Goal: Information Seeking & Learning: Understand process/instructions

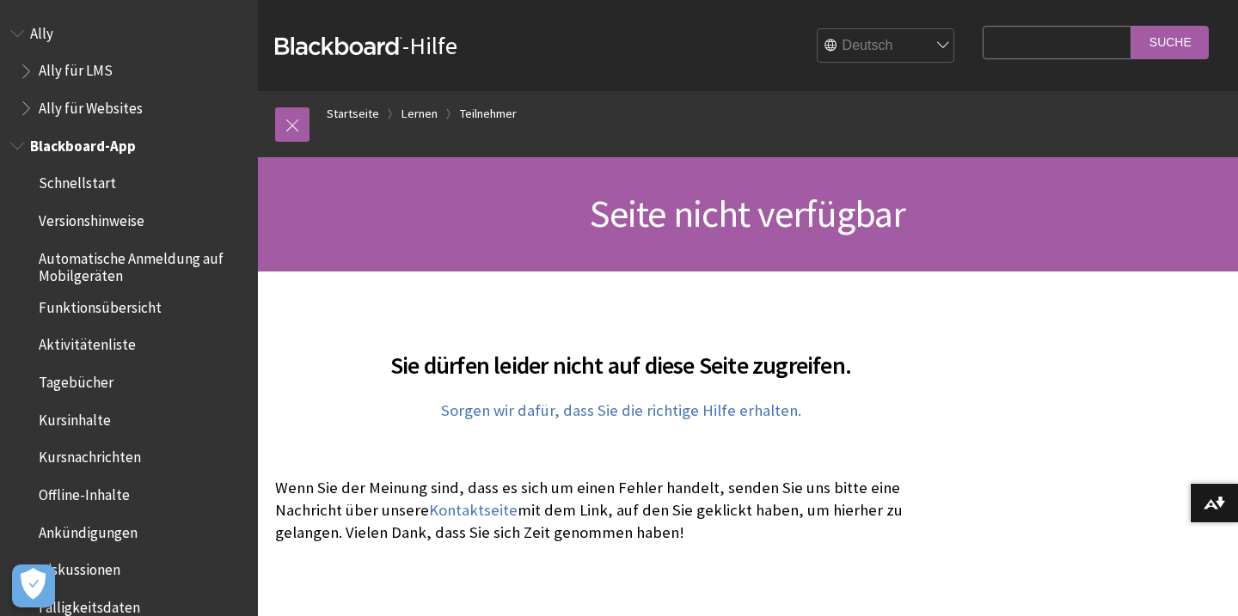
click at [83, 178] on span "Schnellstart" at bounding box center [77, 180] width 77 height 23
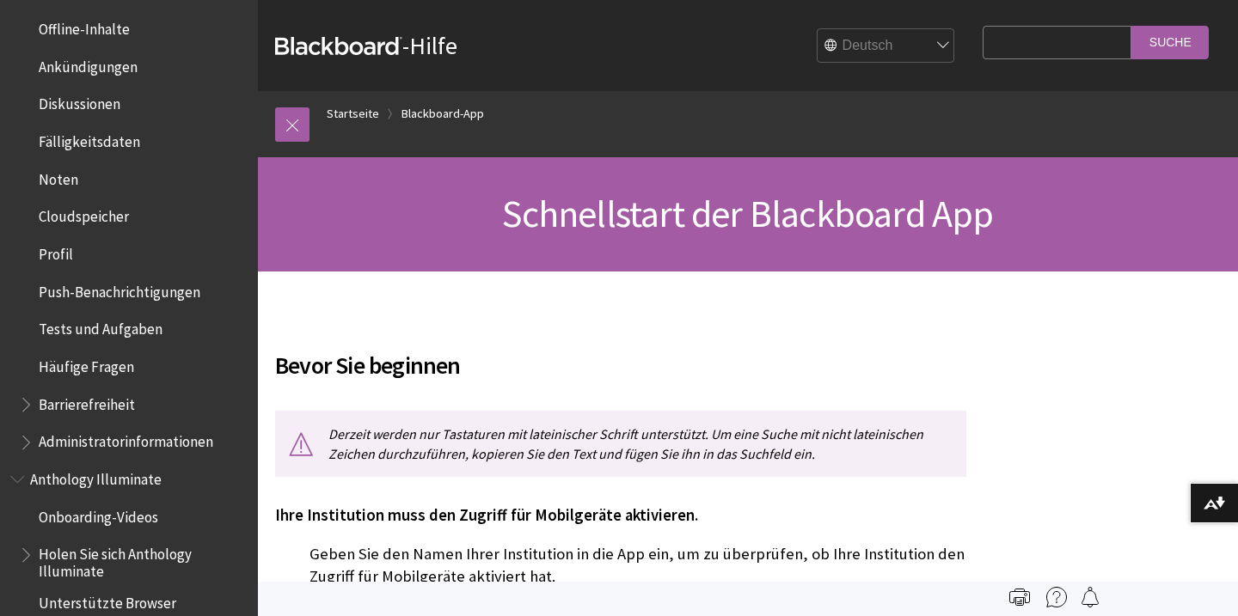
scroll to position [389, 0]
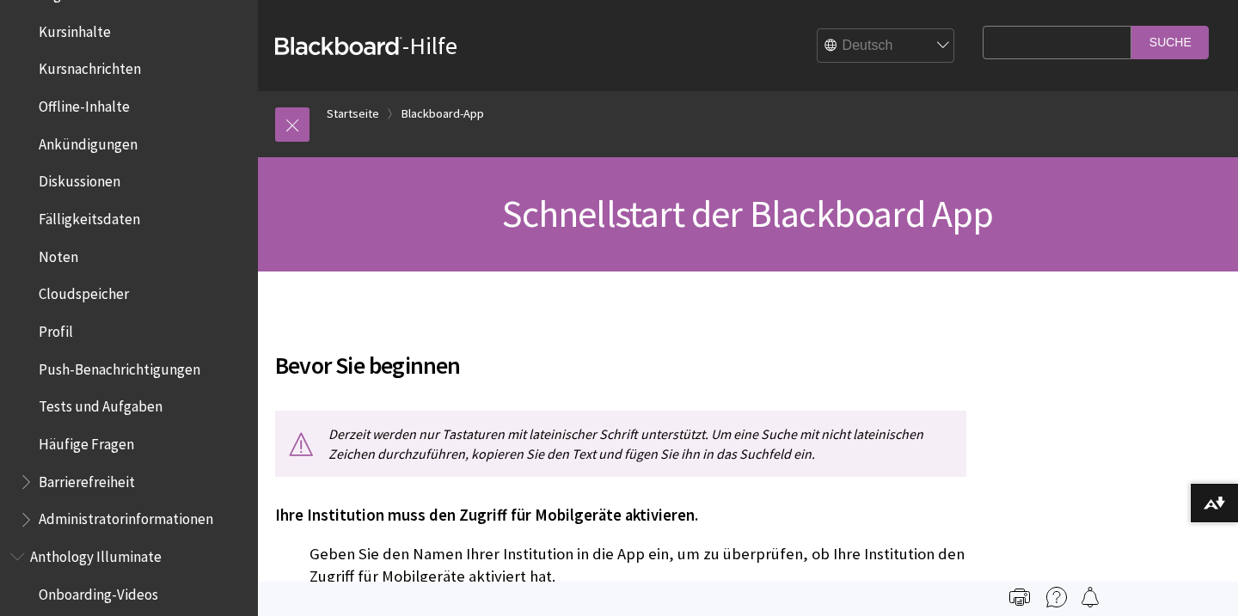
click at [119, 301] on span "Cloudspeicher" at bounding box center [84, 291] width 90 height 23
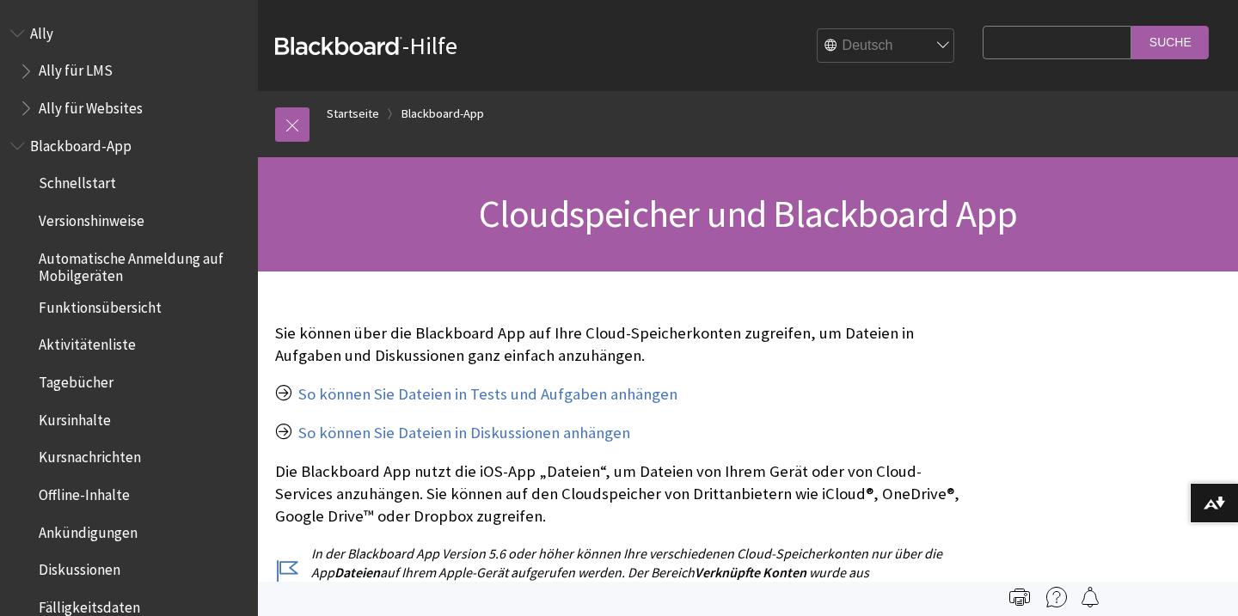
scroll to position [642, 0]
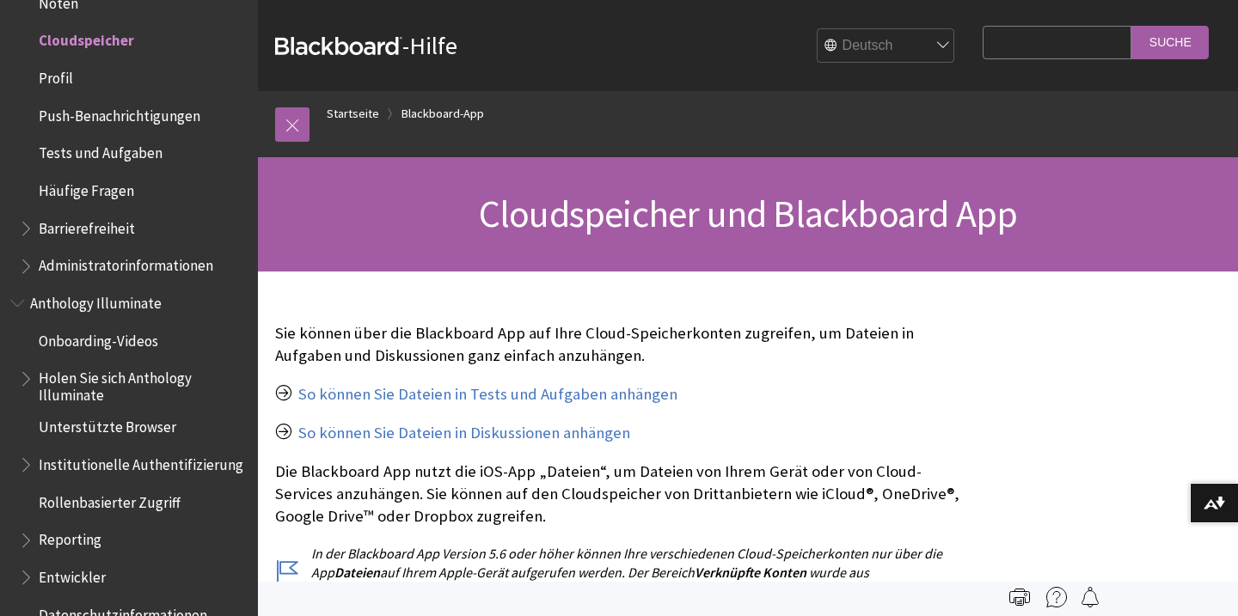
click at [897, 40] on select "English عربية Català Cymraeg Deutsch Español Suomi Français עברית Italiano 日本語 …" at bounding box center [886, 46] width 138 height 34
select select "/es-es/Blackboard_App/Link_to_Cloud_Storage"
